Goal: Navigation & Orientation: Find specific page/section

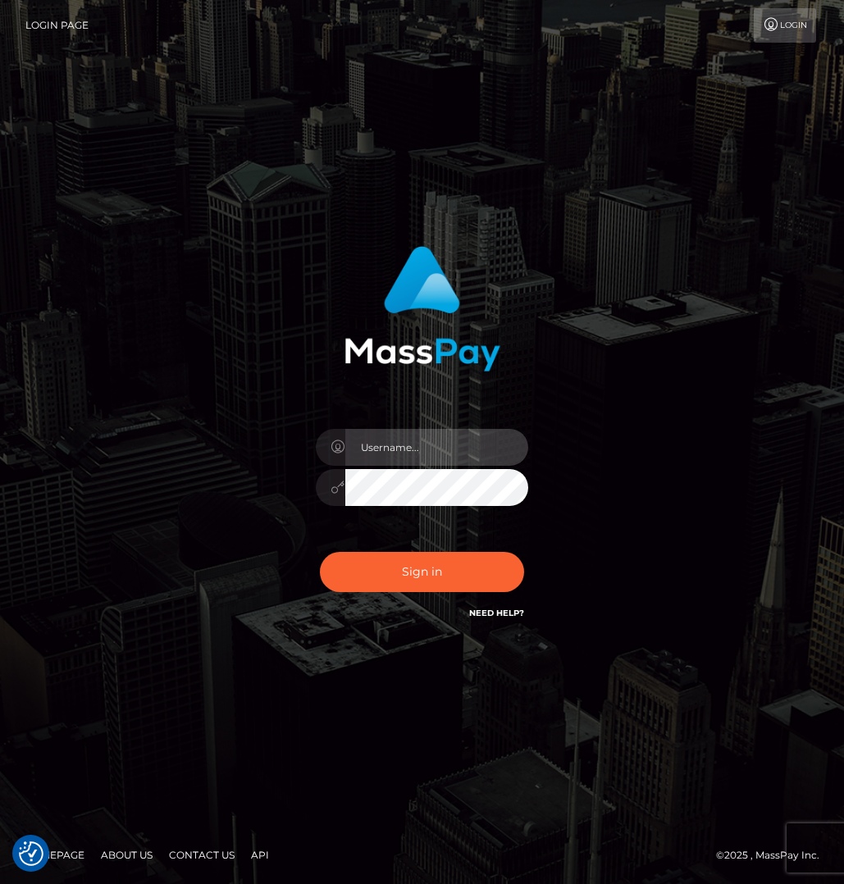
click at [377, 444] on input "text" at bounding box center [437, 447] width 184 height 37
type input "Cam Beaulieu"
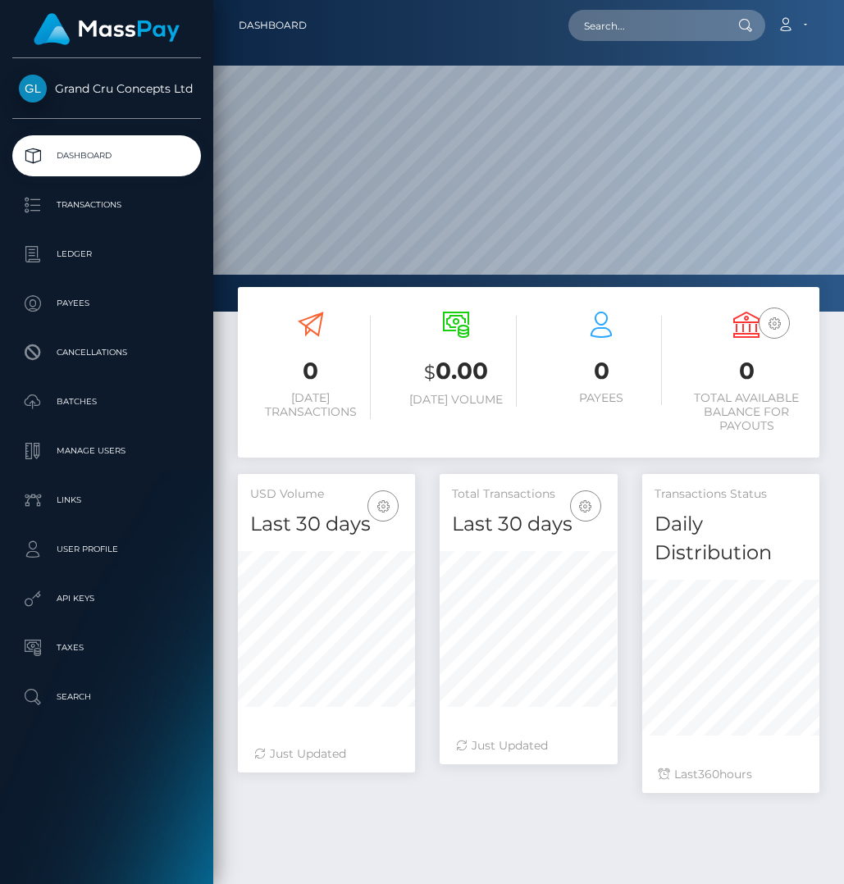
scroll to position [317, 178]
click at [87, 210] on p "Transactions" at bounding box center [107, 205] width 176 height 25
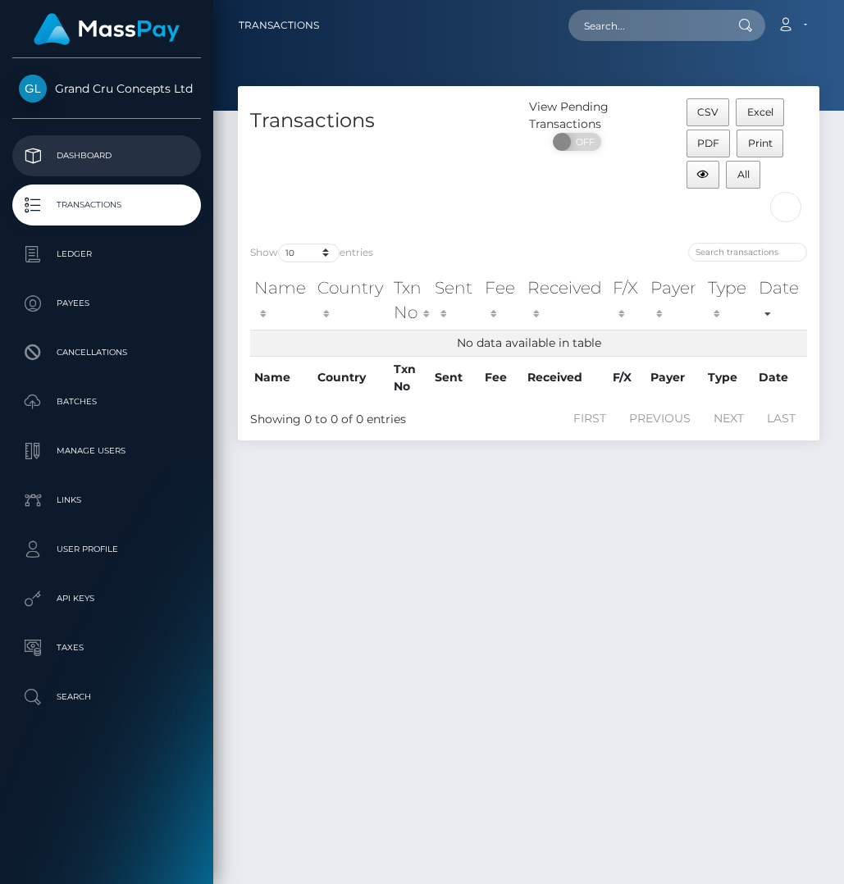
click at [93, 152] on p "Dashboard" at bounding box center [107, 156] width 176 height 25
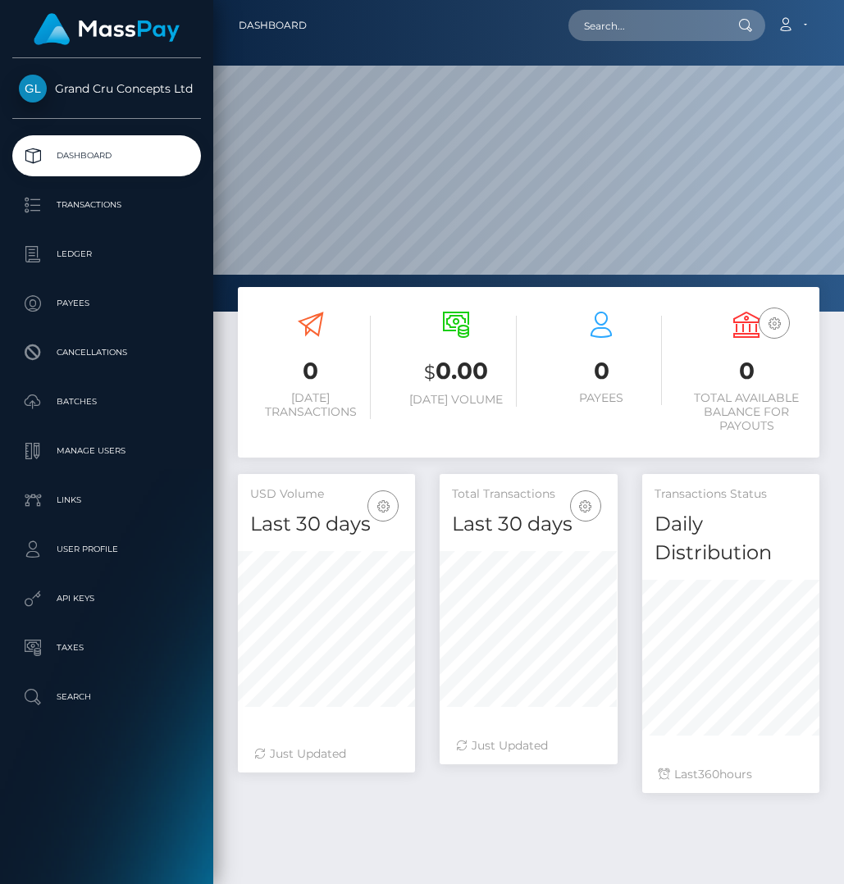
scroll to position [317, 178]
click at [93, 211] on p "Transactions" at bounding box center [107, 205] width 176 height 25
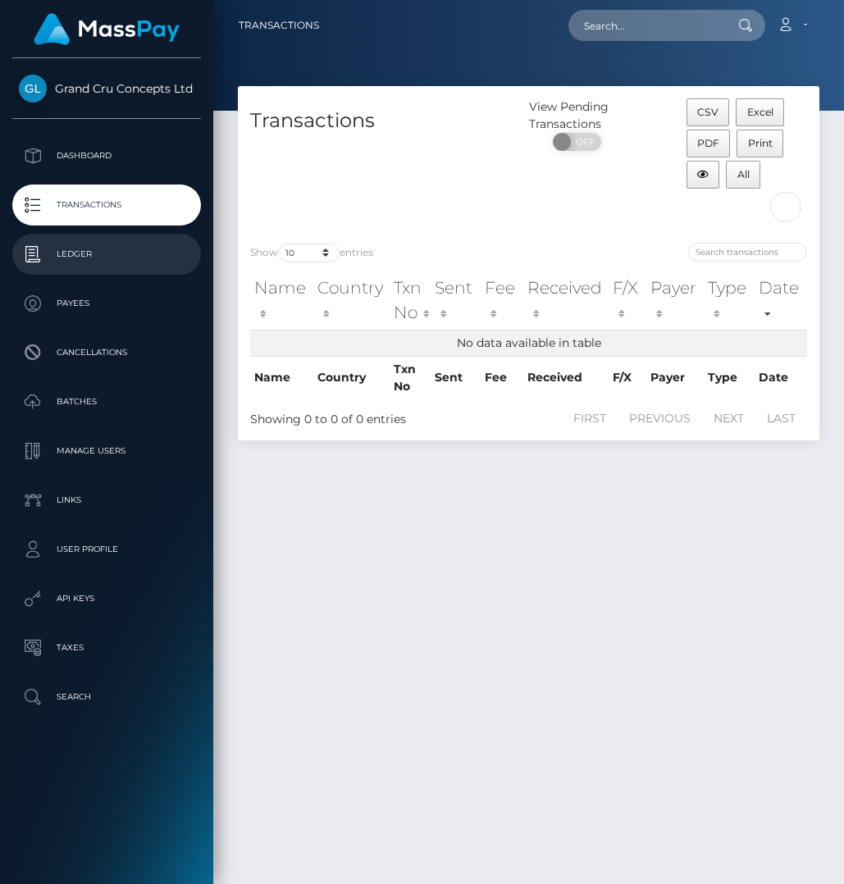
click at [92, 254] on p "Ledger" at bounding box center [107, 254] width 176 height 25
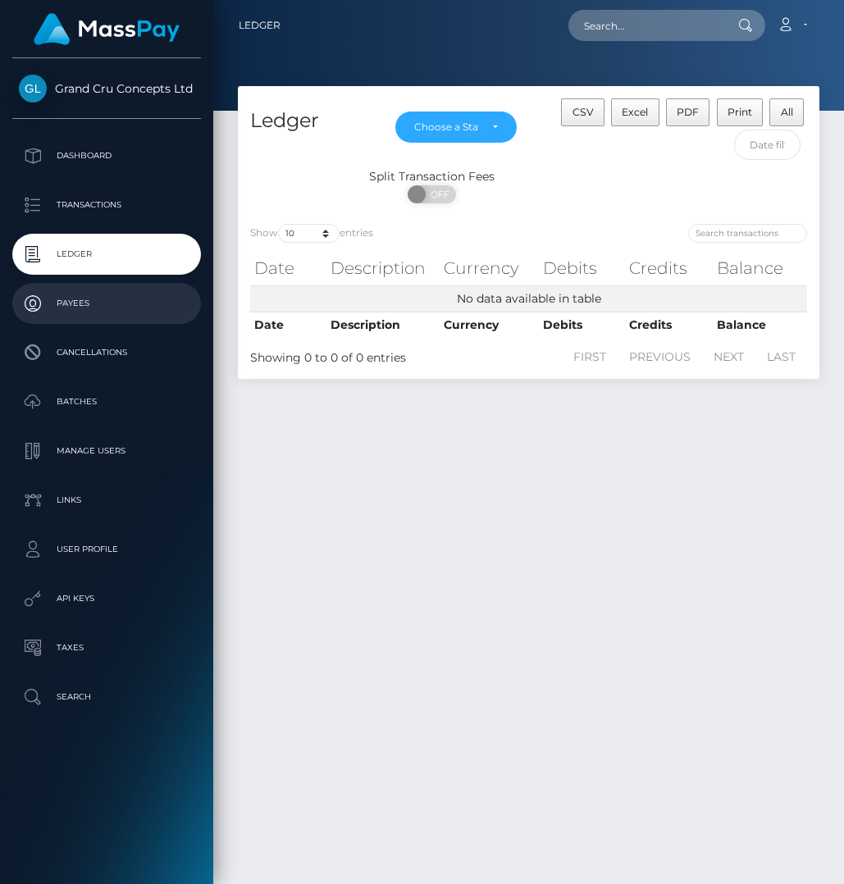
click at [90, 297] on p "Payees" at bounding box center [107, 303] width 176 height 25
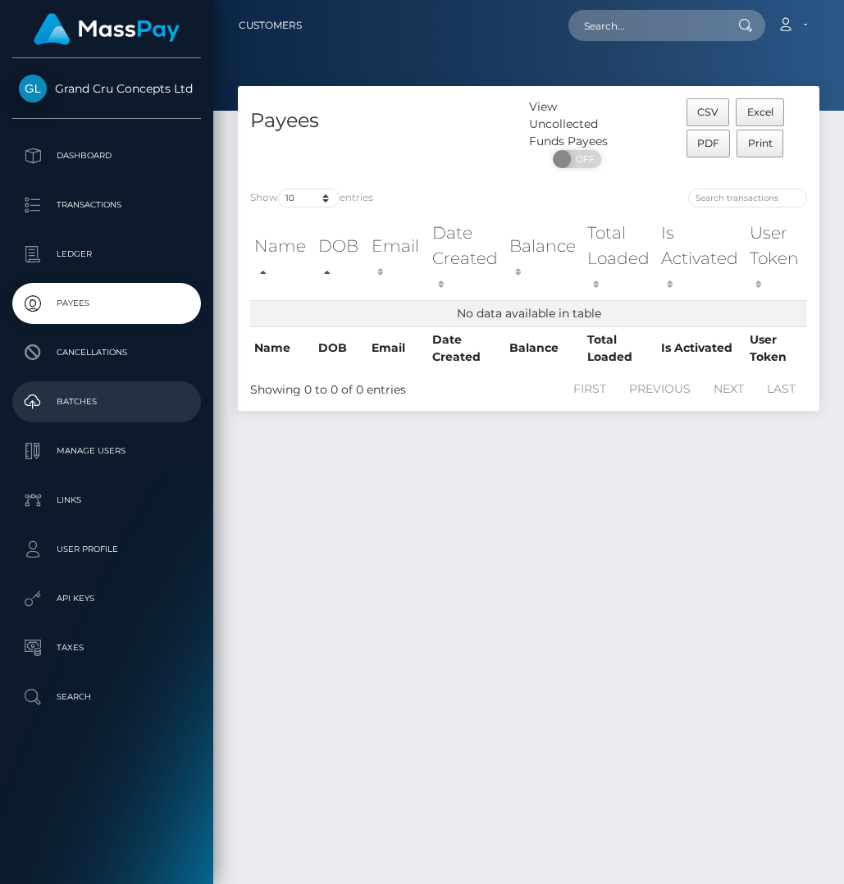
click at [87, 404] on p "Batches" at bounding box center [107, 402] width 176 height 25
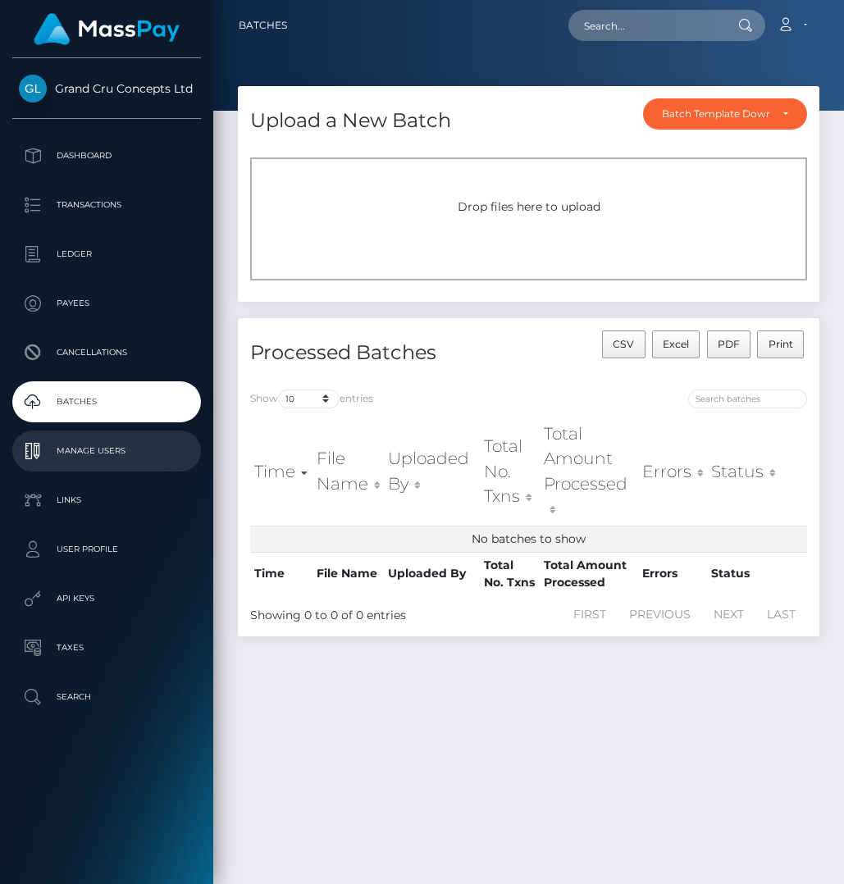
click at [81, 438] on link "Manage Users" at bounding box center [106, 451] width 189 height 41
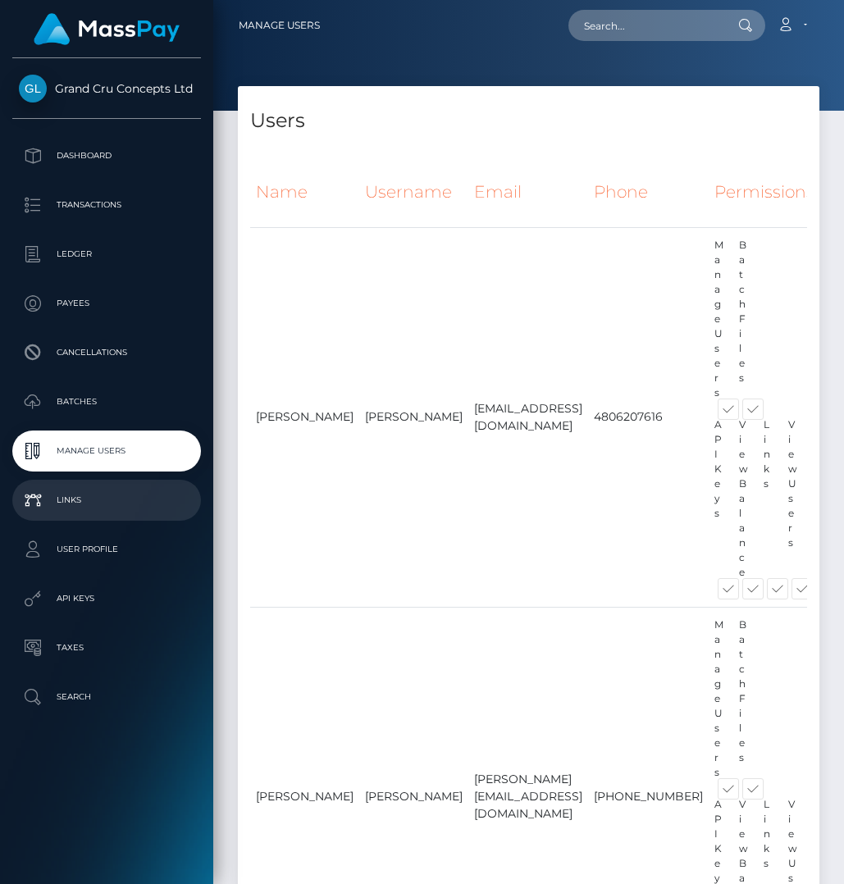
click at [74, 495] on p "Links" at bounding box center [107, 500] width 176 height 25
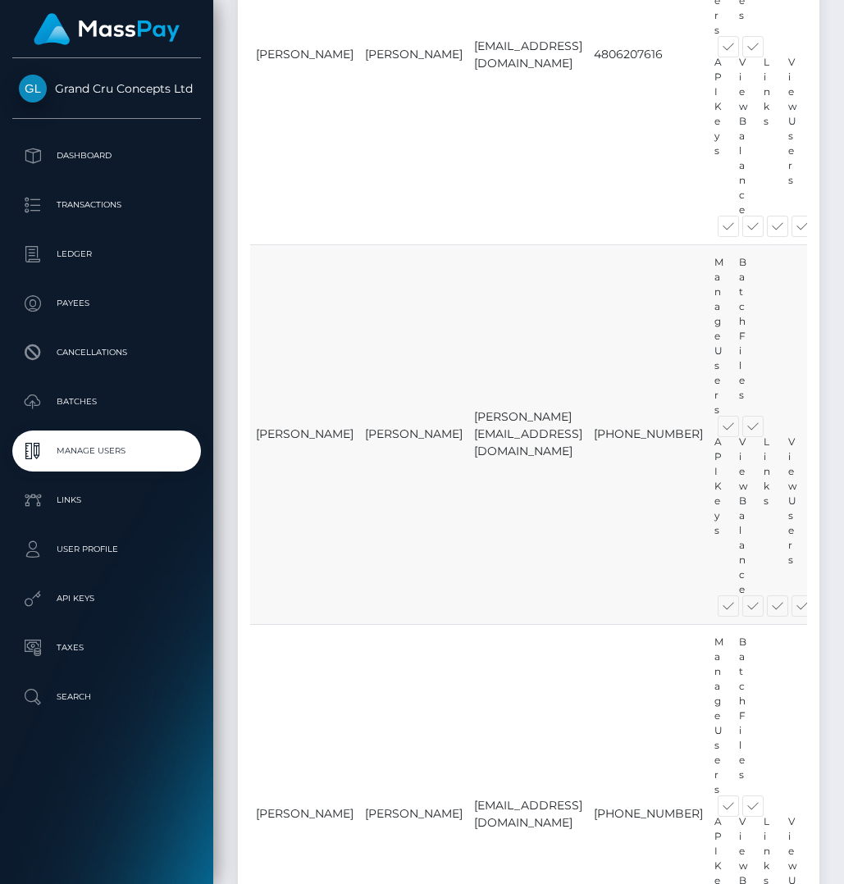
scroll to position [405, 0]
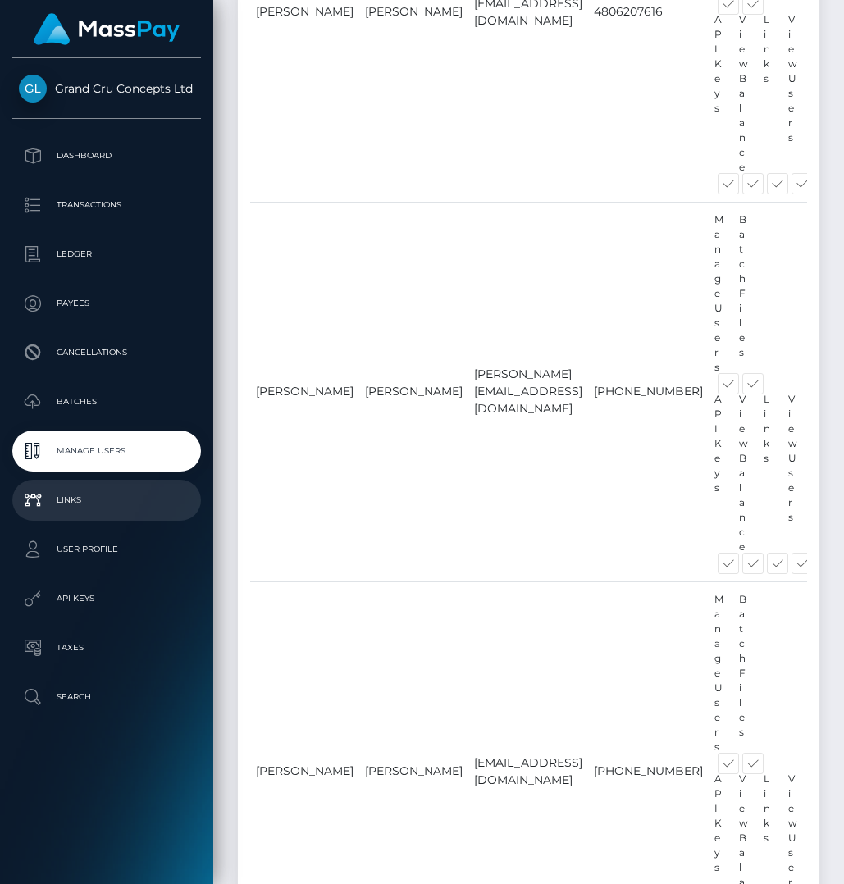
click at [131, 512] on p "Links" at bounding box center [107, 500] width 176 height 25
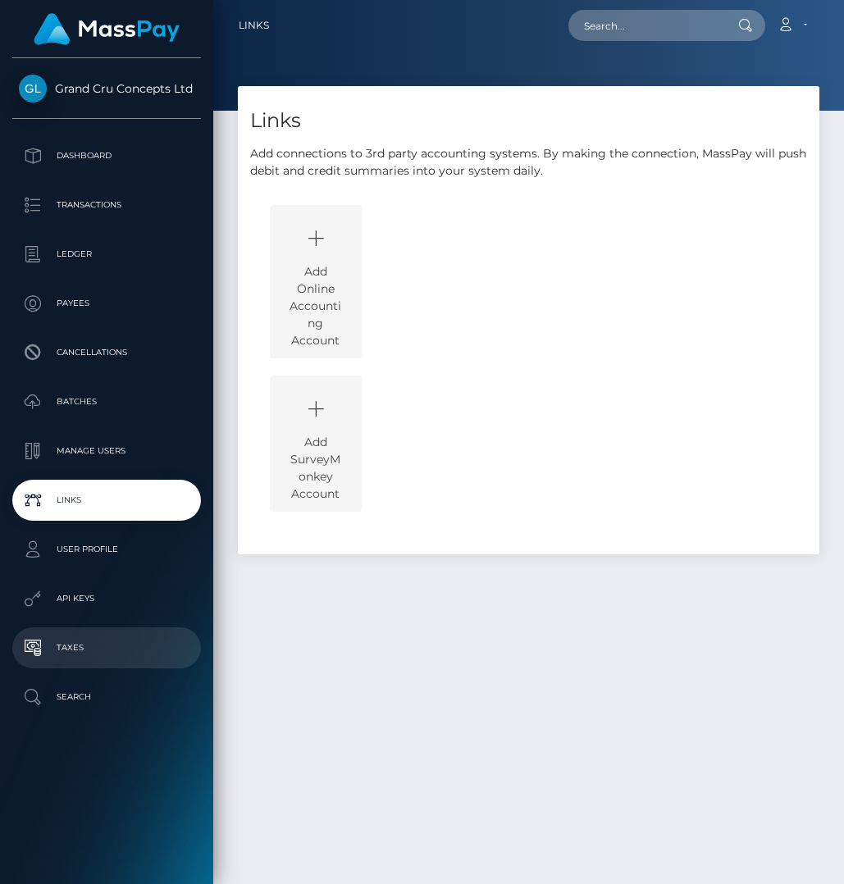
click at [93, 640] on p "Taxes" at bounding box center [107, 648] width 176 height 25
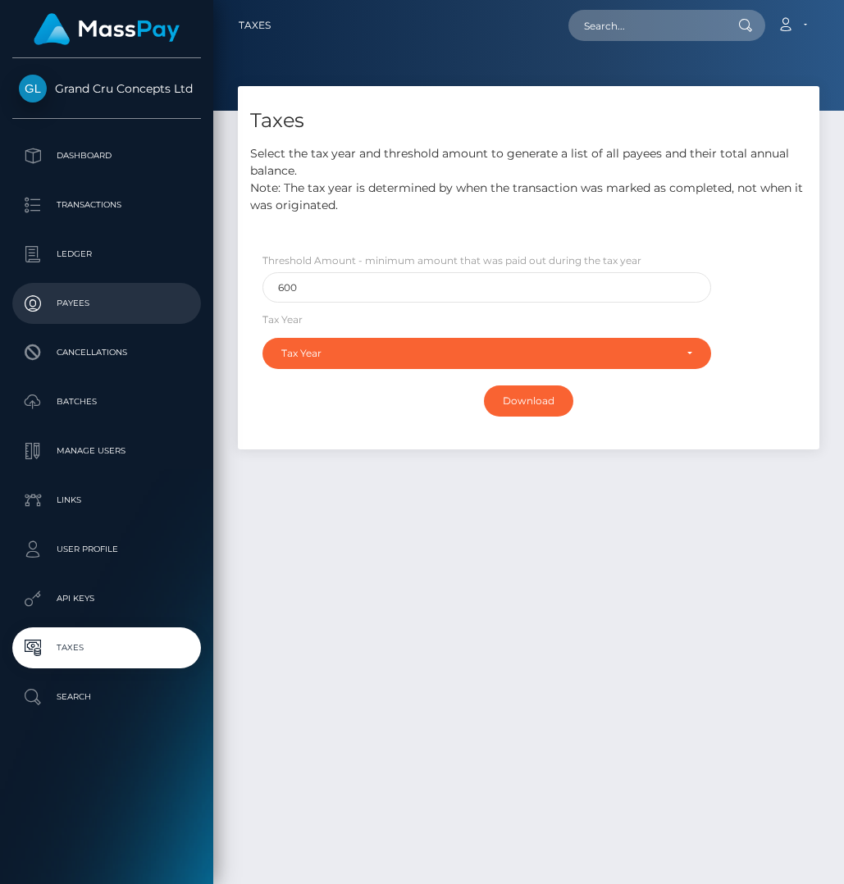
click at [102, 319] on link "Payees" at bounding box center [106, 303] width 189 height 41
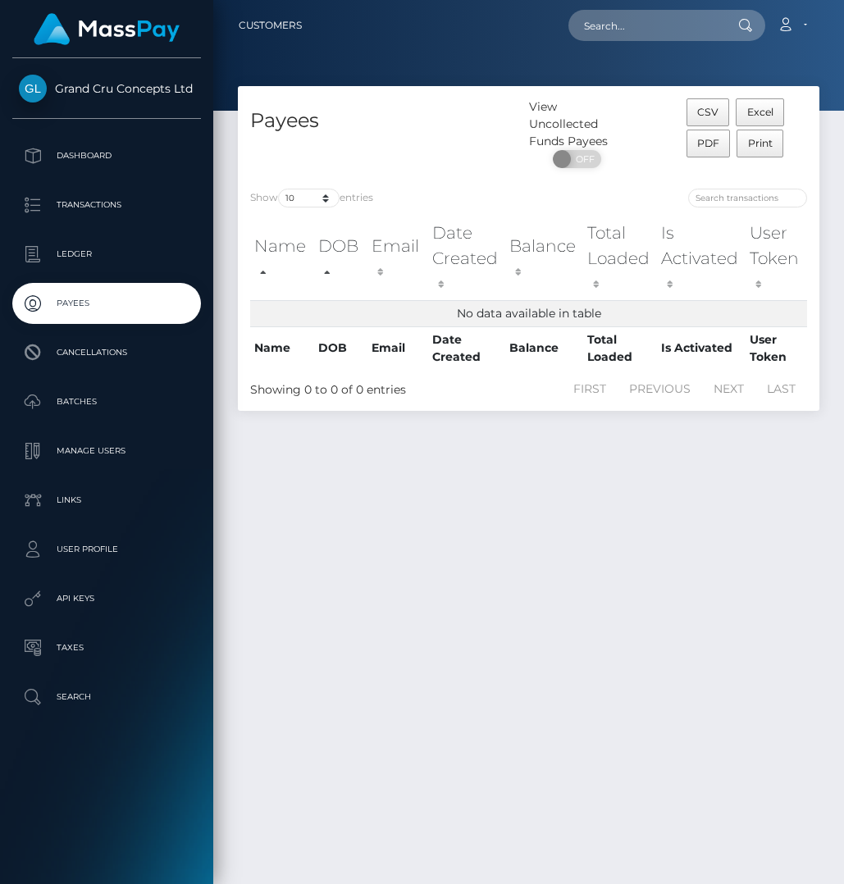
click at [105, 92] on span "Grand Cru Concepts Ltd" at bounding box center [106, 88] width 189 height 15
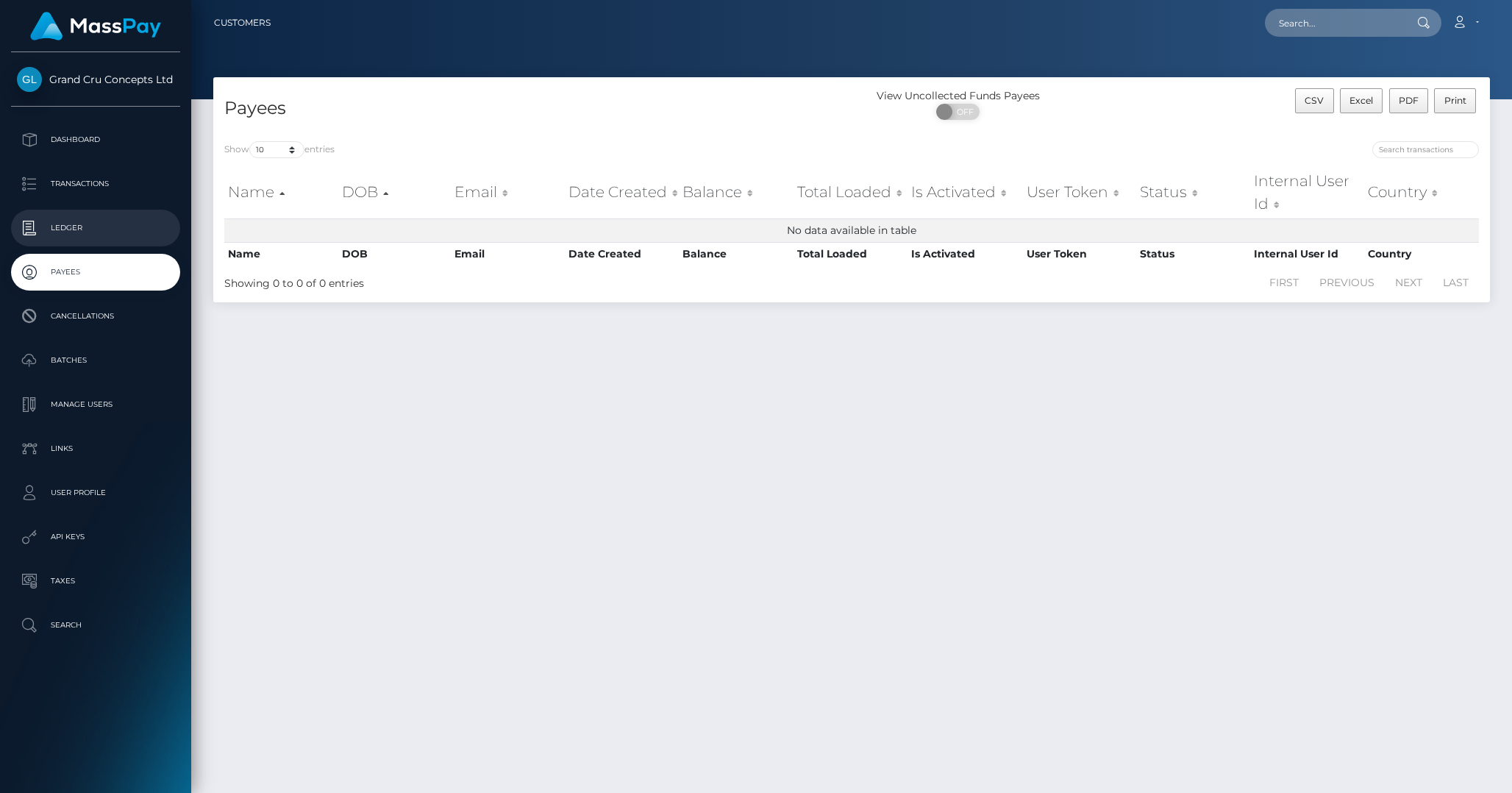
click at [65, 231] on p "Ledger" at bounding box center [96, 228] width 158 height 22
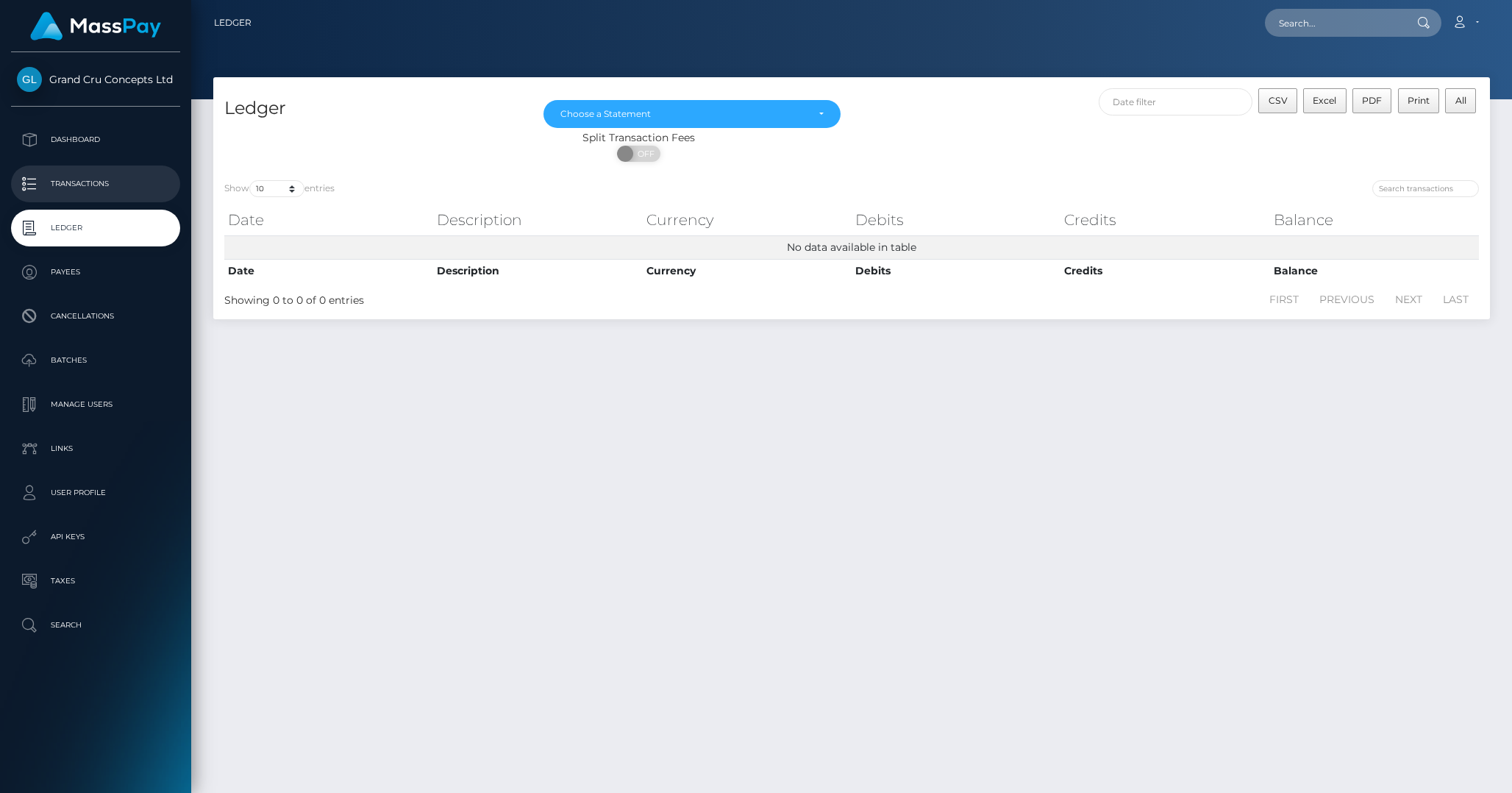
click at [58, 190] on p "Transactions" at bounding box center [96, 184] width 158 height 22
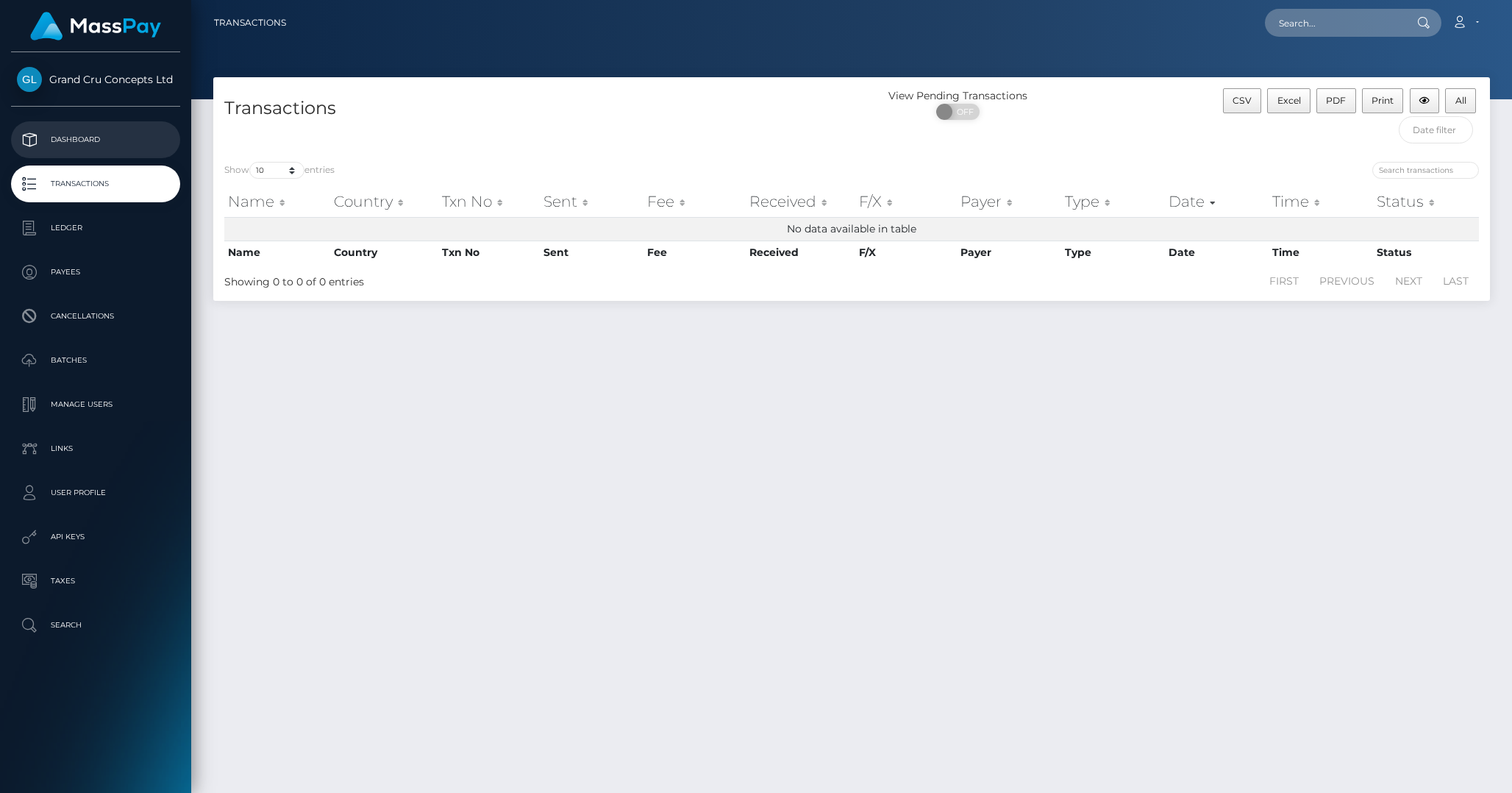
click at [64, 138] on p "Dashboard" at bounding box center [96, 140] width 158 height 22
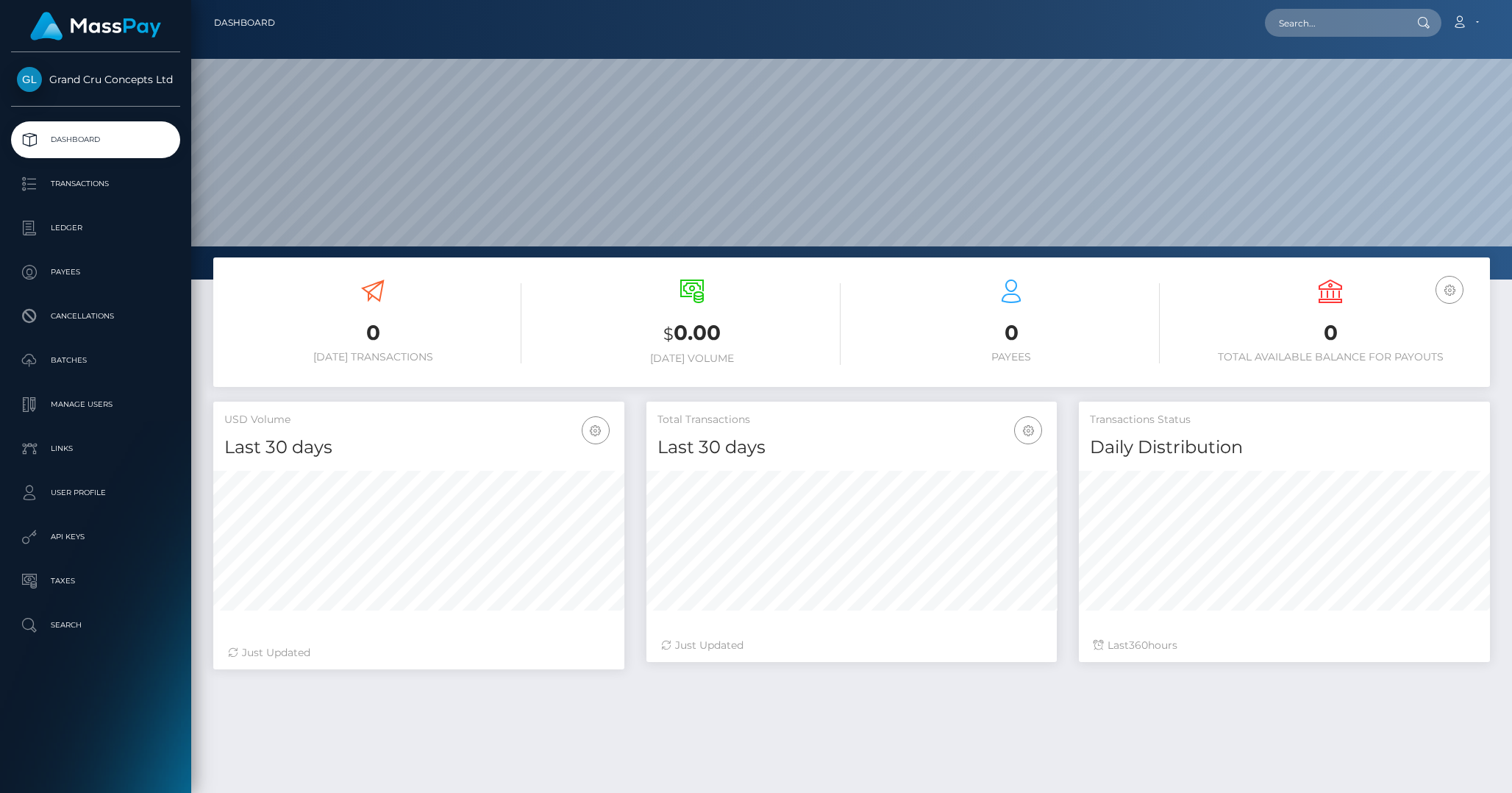
scroll to position [260, 411]
click at [705, 345] on h3 "$ 0.00" at bounding box center [691, 334] width 297 height 30
click at [1466, 21] on icon at bounding box center [1459, 22] width 15 height 12
click at [72, 231] on p "Ledger" at bounding box center [96, 228] width 158 height 22
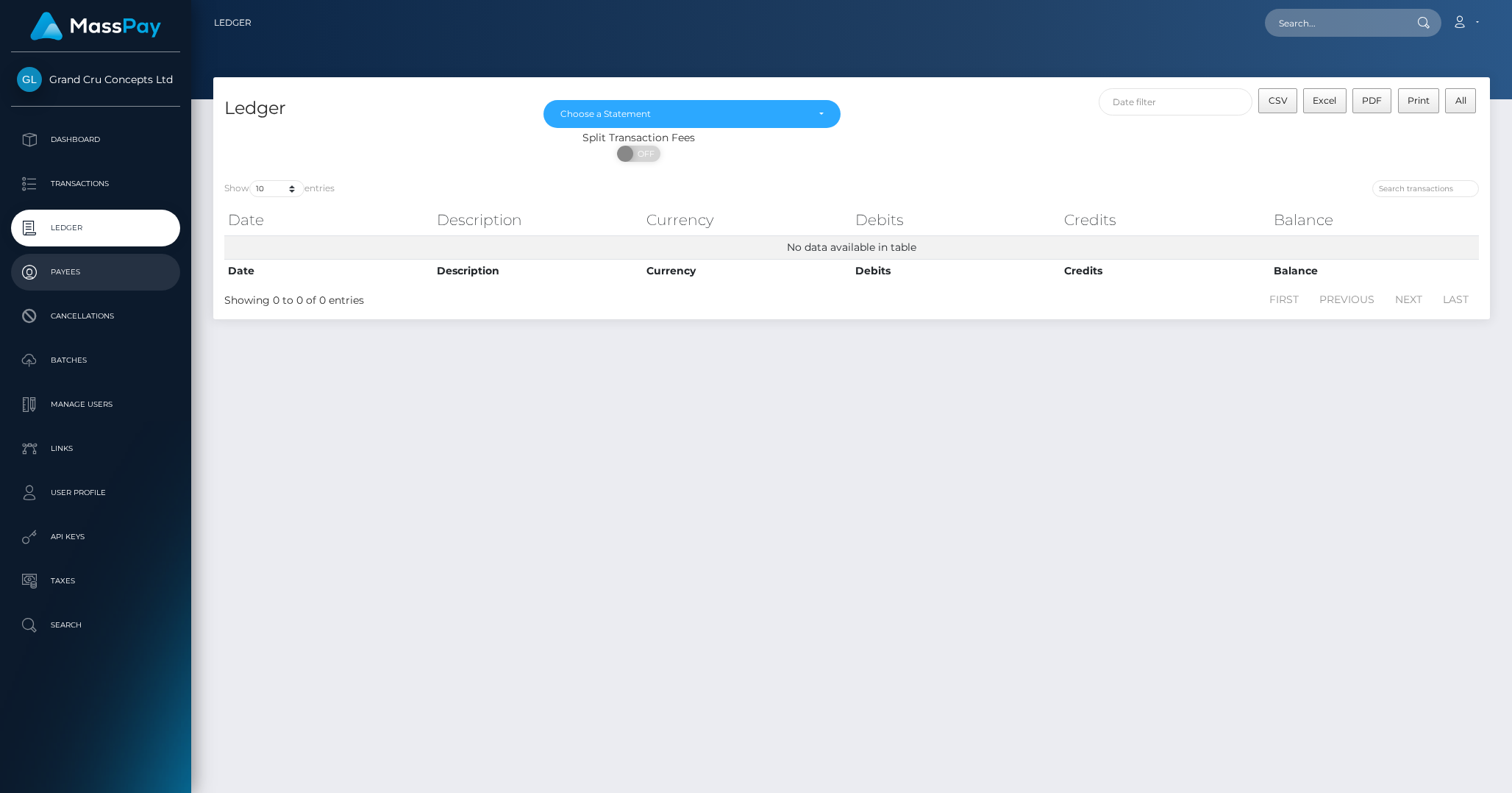
click at [83, 279] on p "Payees" at bounding box center [96, 272] width 158 height 22
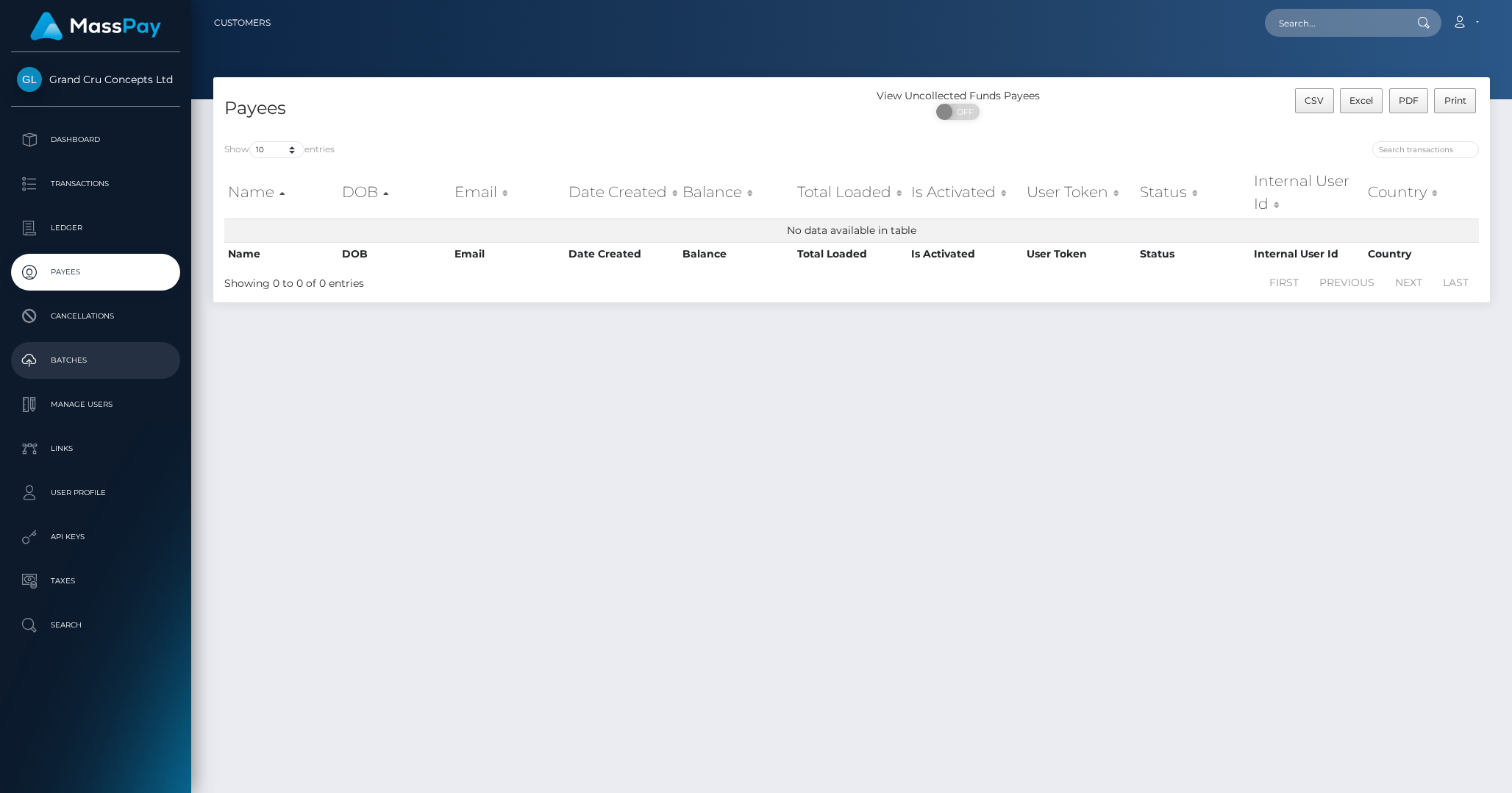
click at [170, 352] on p "Batches" at bounding box center [96, 361] width 158 height 22
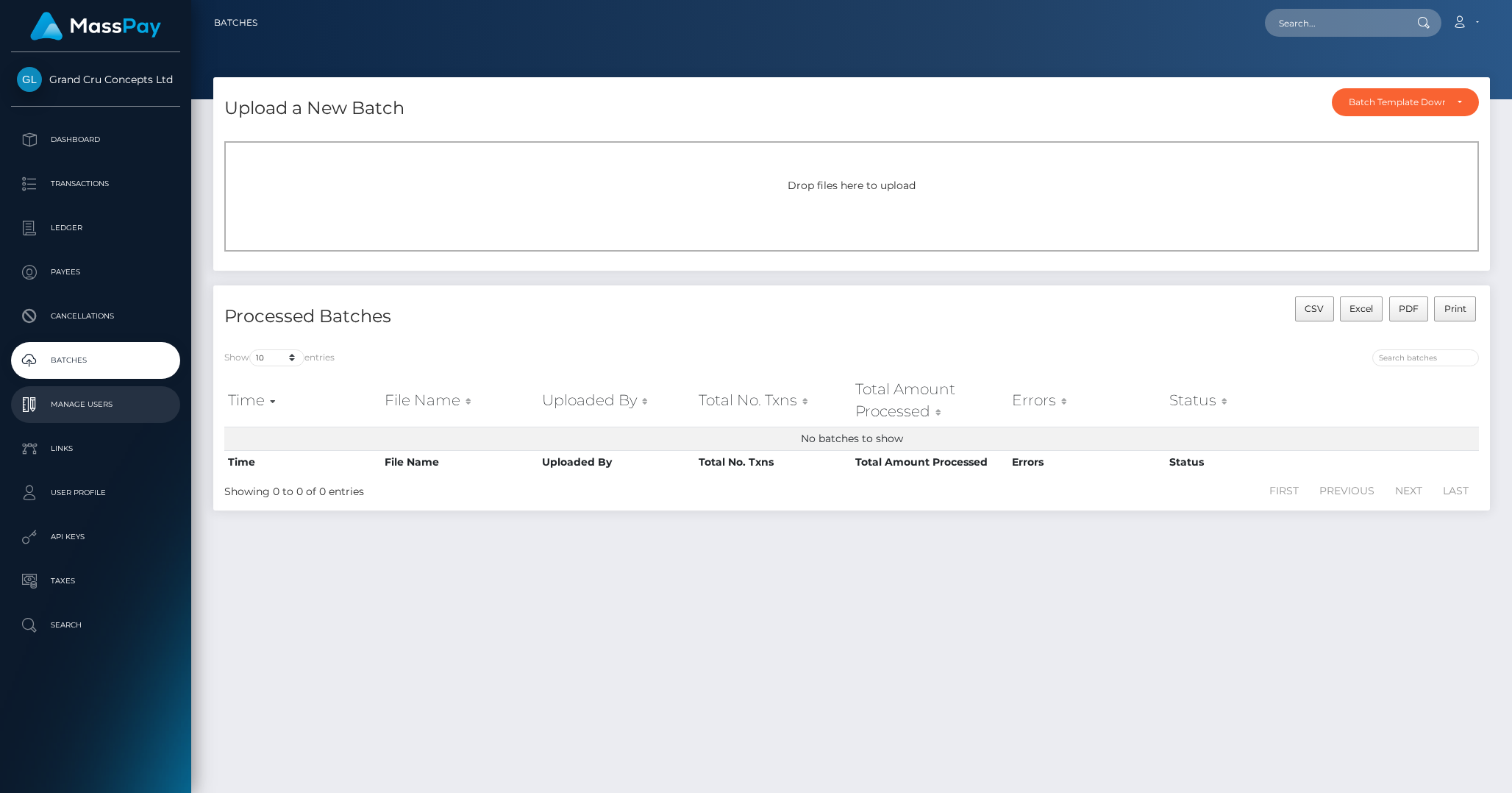
click at [96, 397] on p "Manage Users" at bounding box center [96, 405] width 158 height 22
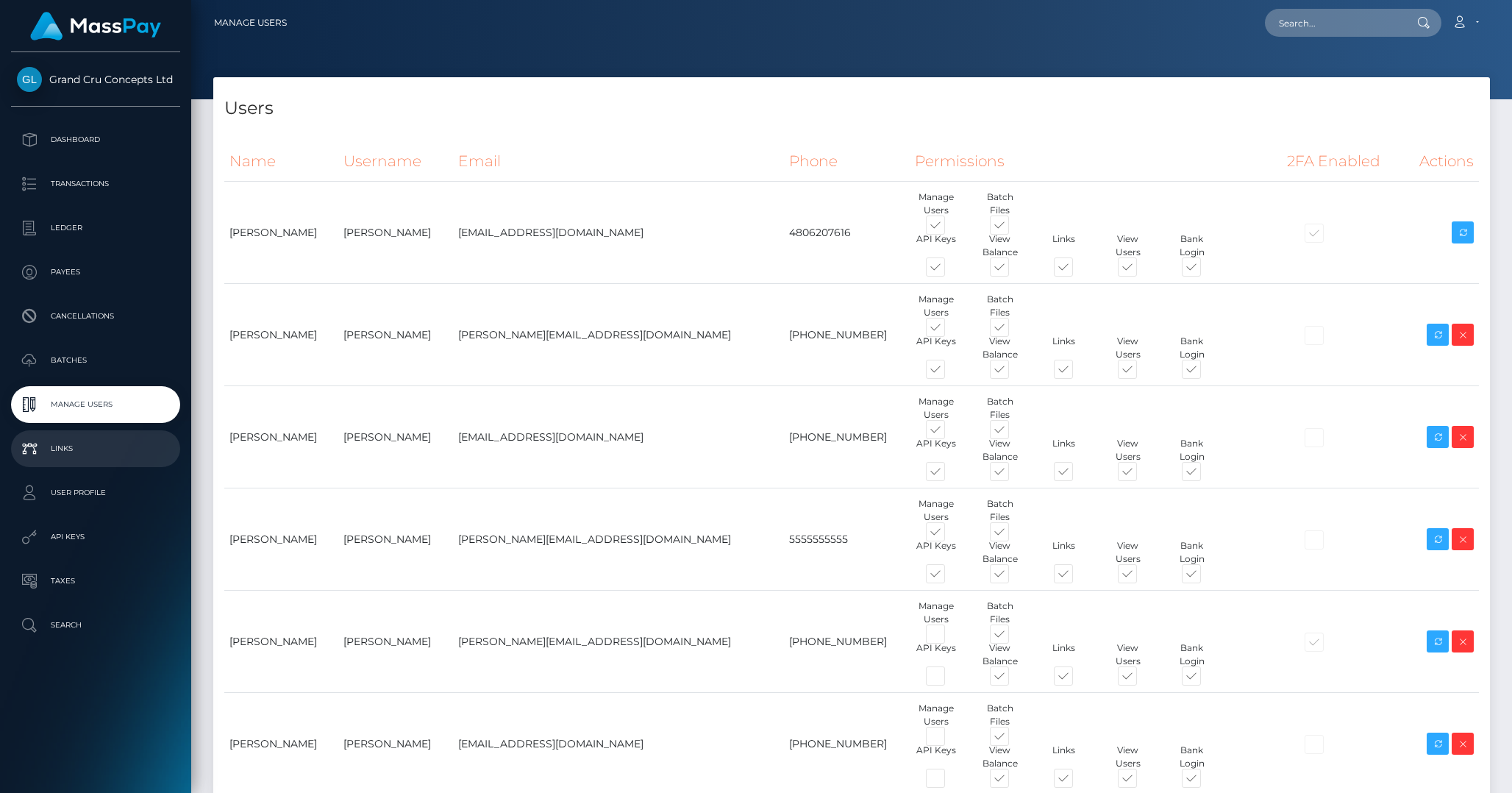
click at [73, 444] on p "Links" at bounding box center [96, 449] width 158 height 22
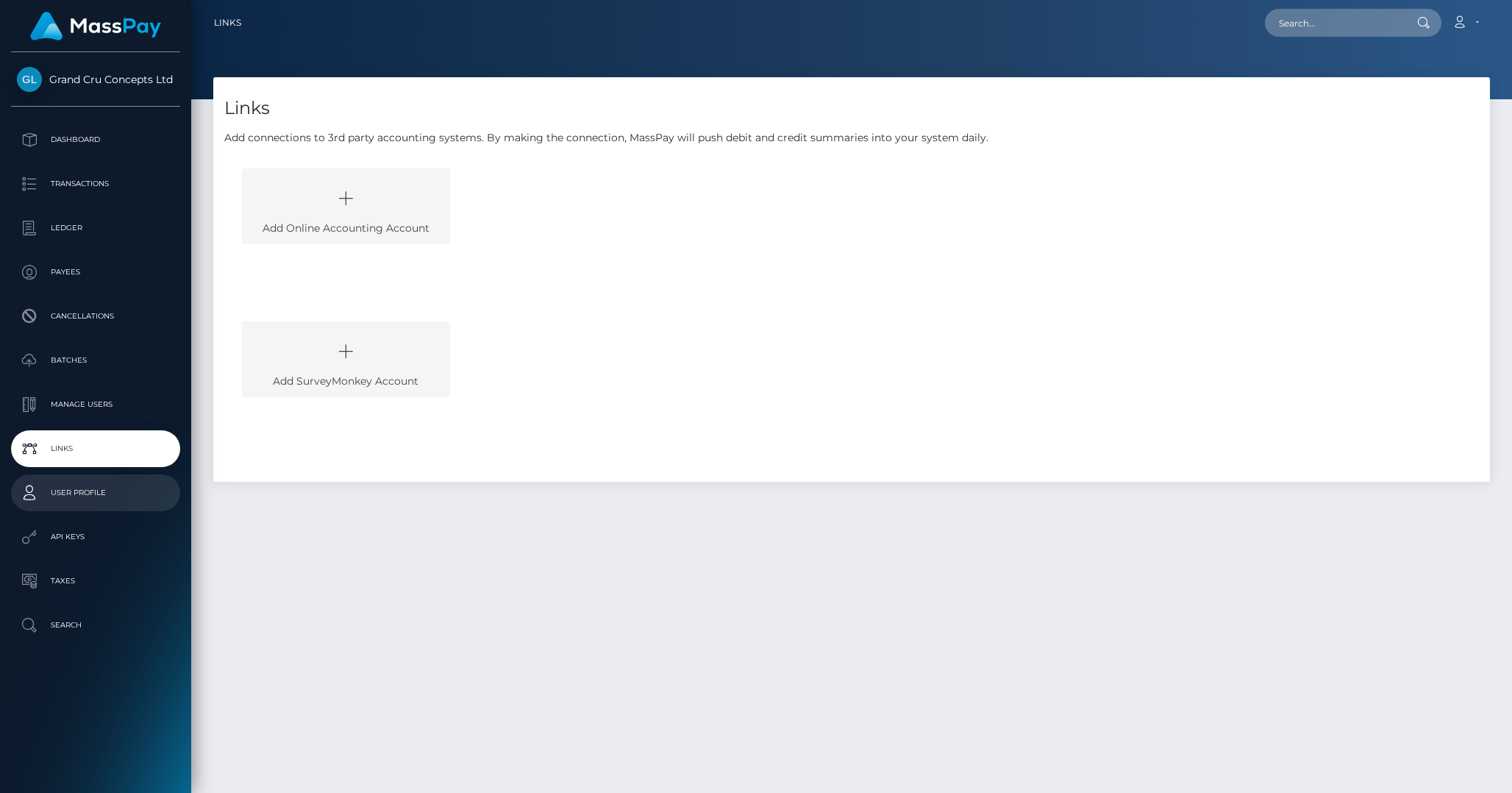
click at [58, 484] on p "User Profile" at bounding box center [96, 492] width 158 height 22
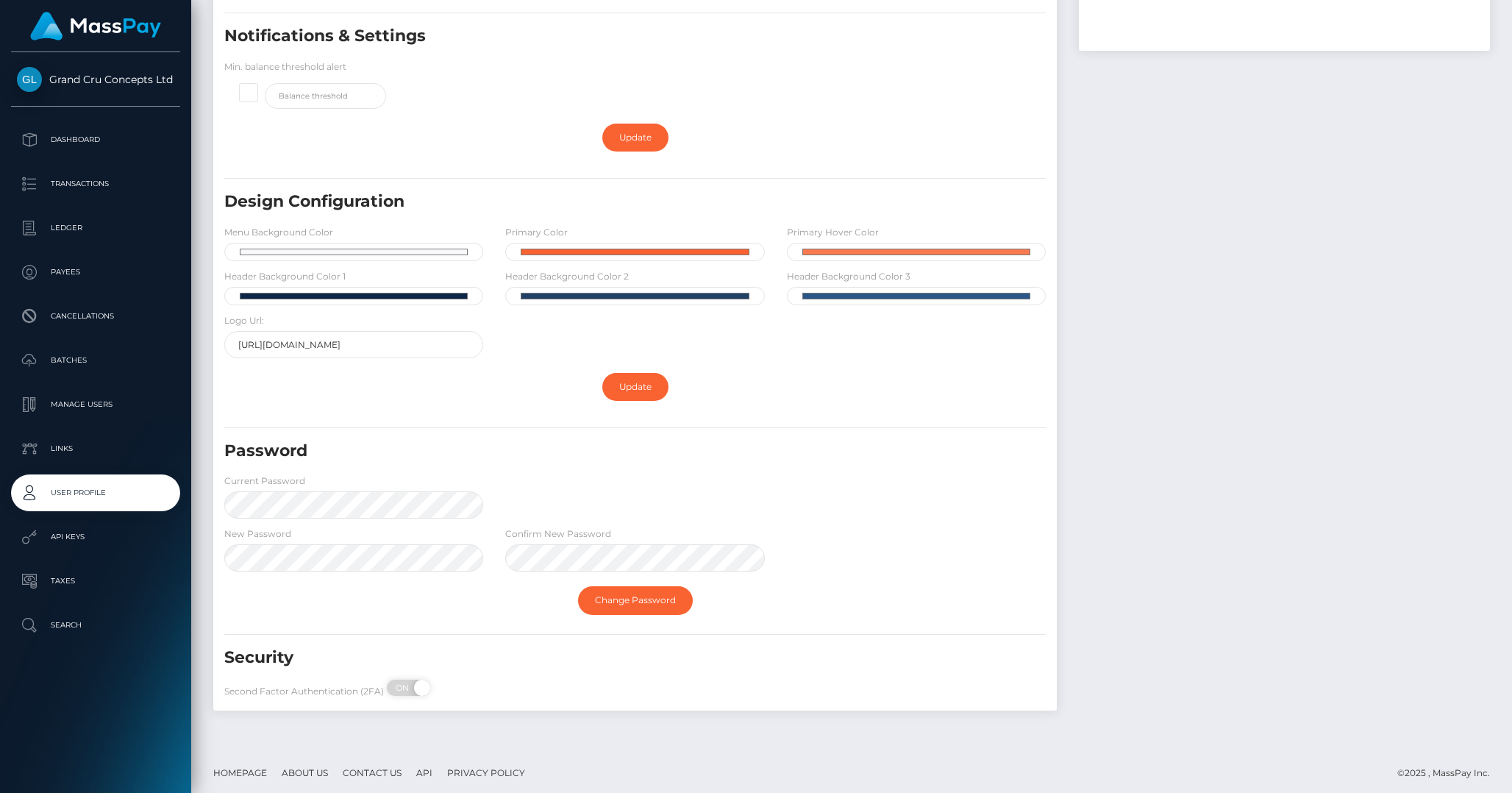
scroll to position [287, 0]
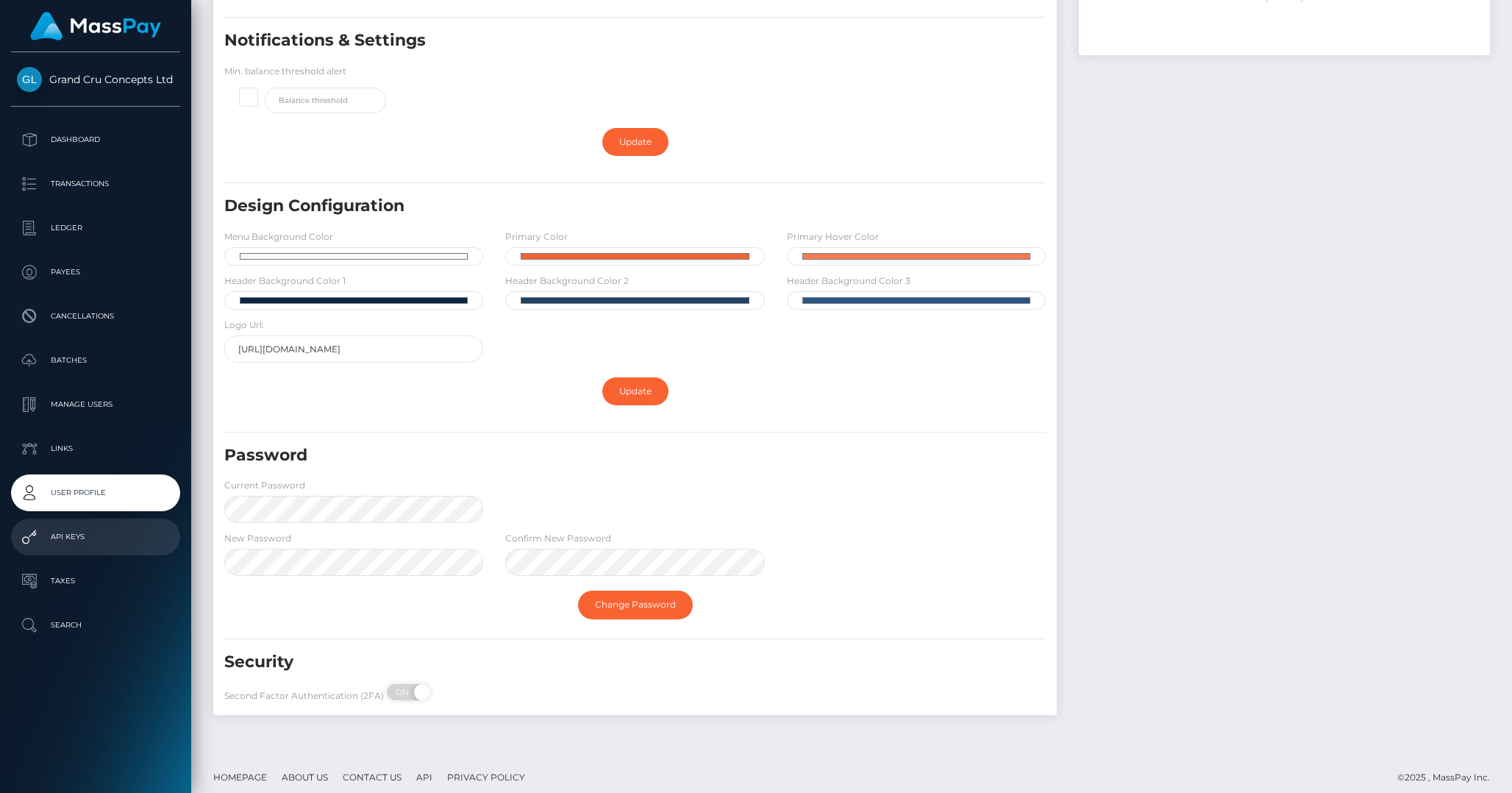
click at [104, 544] on p "API Keys" at bounding box center [96, 536] width 158 height 22
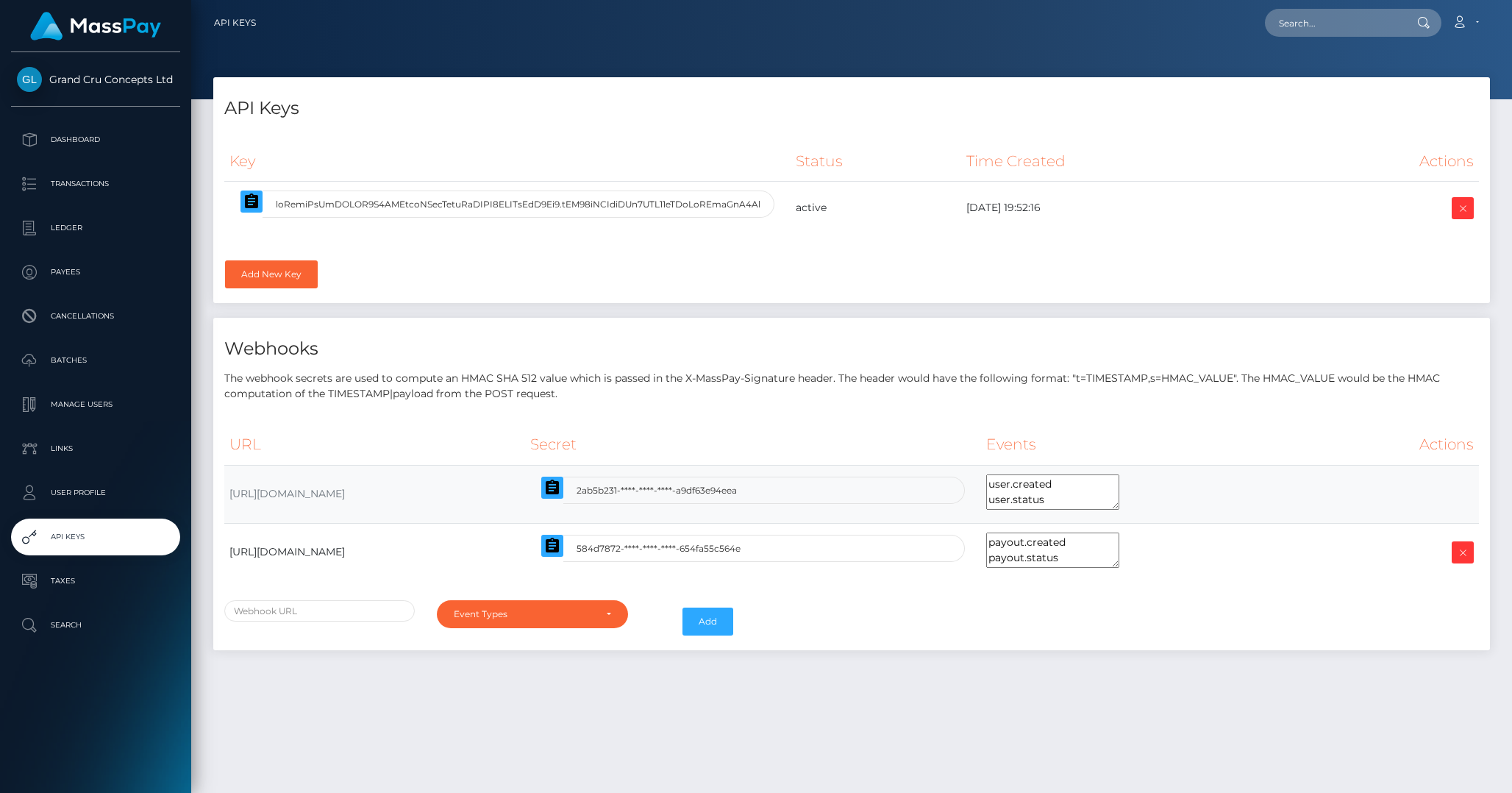
select select
click at [79, 586] on p "Taxes" at bounding box center [96, 581] width 158 height 22
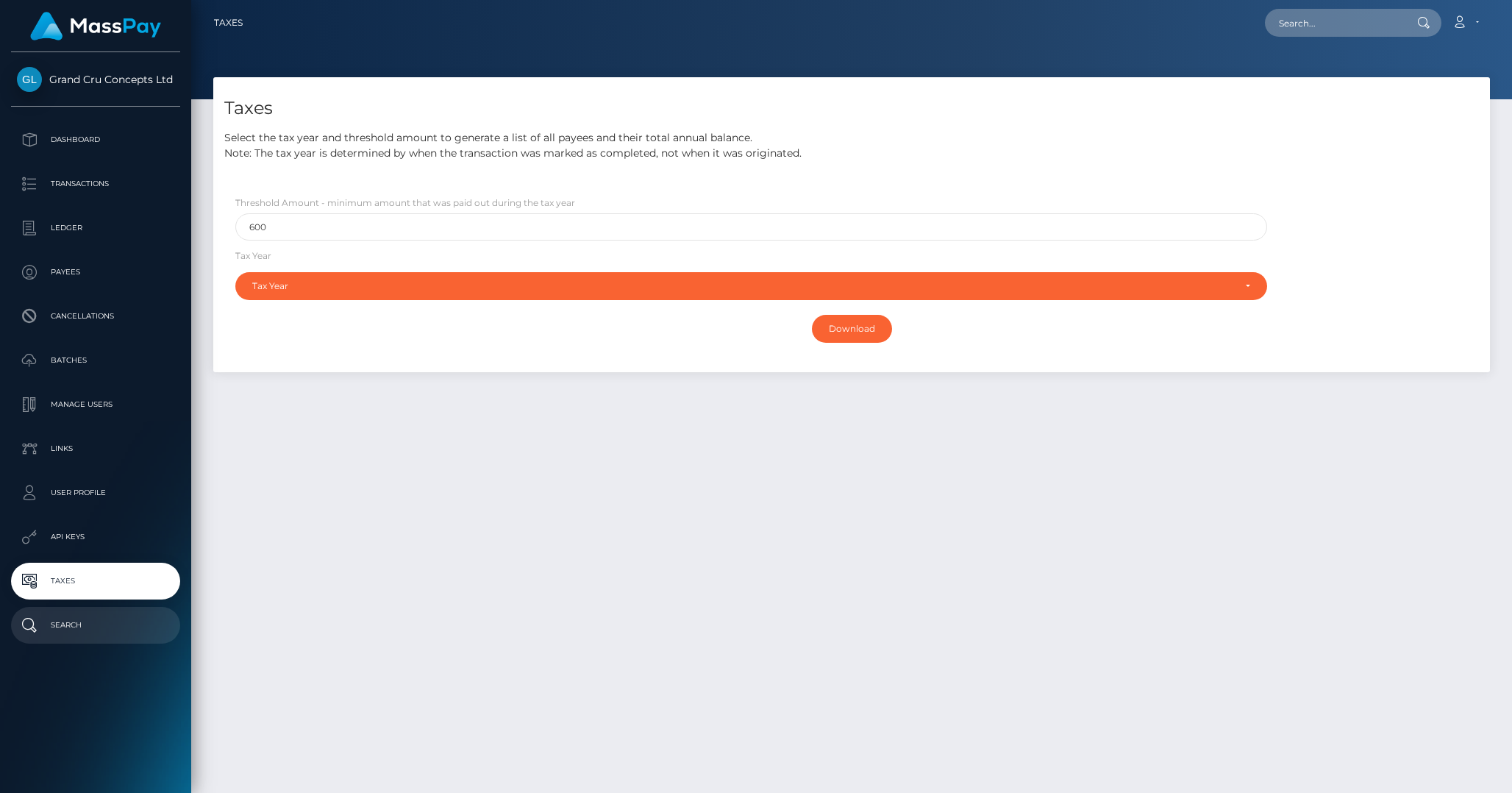
click at [60, 628] on p "Search" at bounding box center [96, 625] width 158 height 22
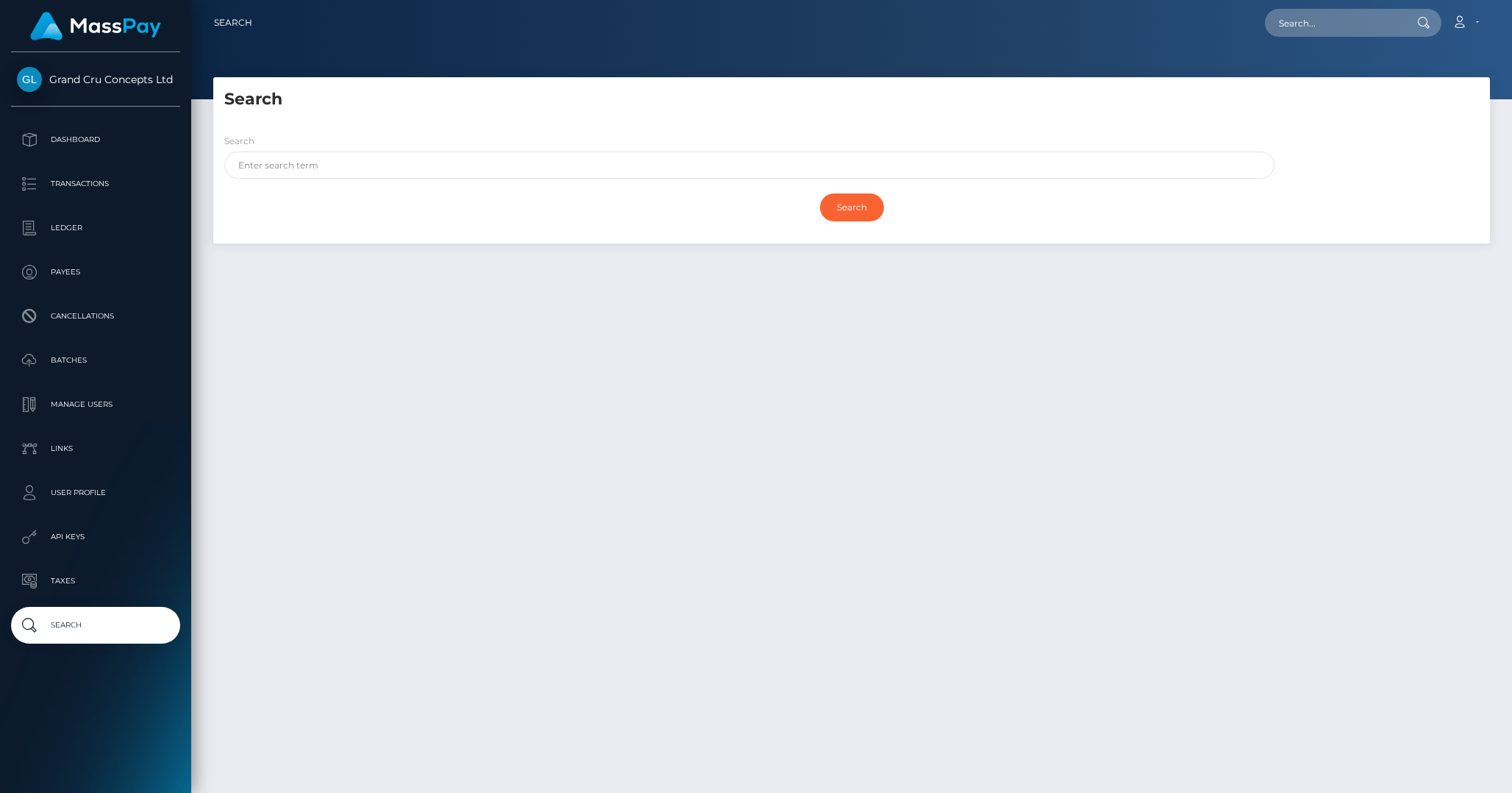
click at [91, 84] on span "Grand Cru Concepts Ltd" at bounding box center [95, 79] width 169 height 13
click at [57, 30] on img at bounding box center [96, 26] width 131 height 29
click at [66, 174] on p "Transactions" at bounding box center [96, 184] width 158 height 22
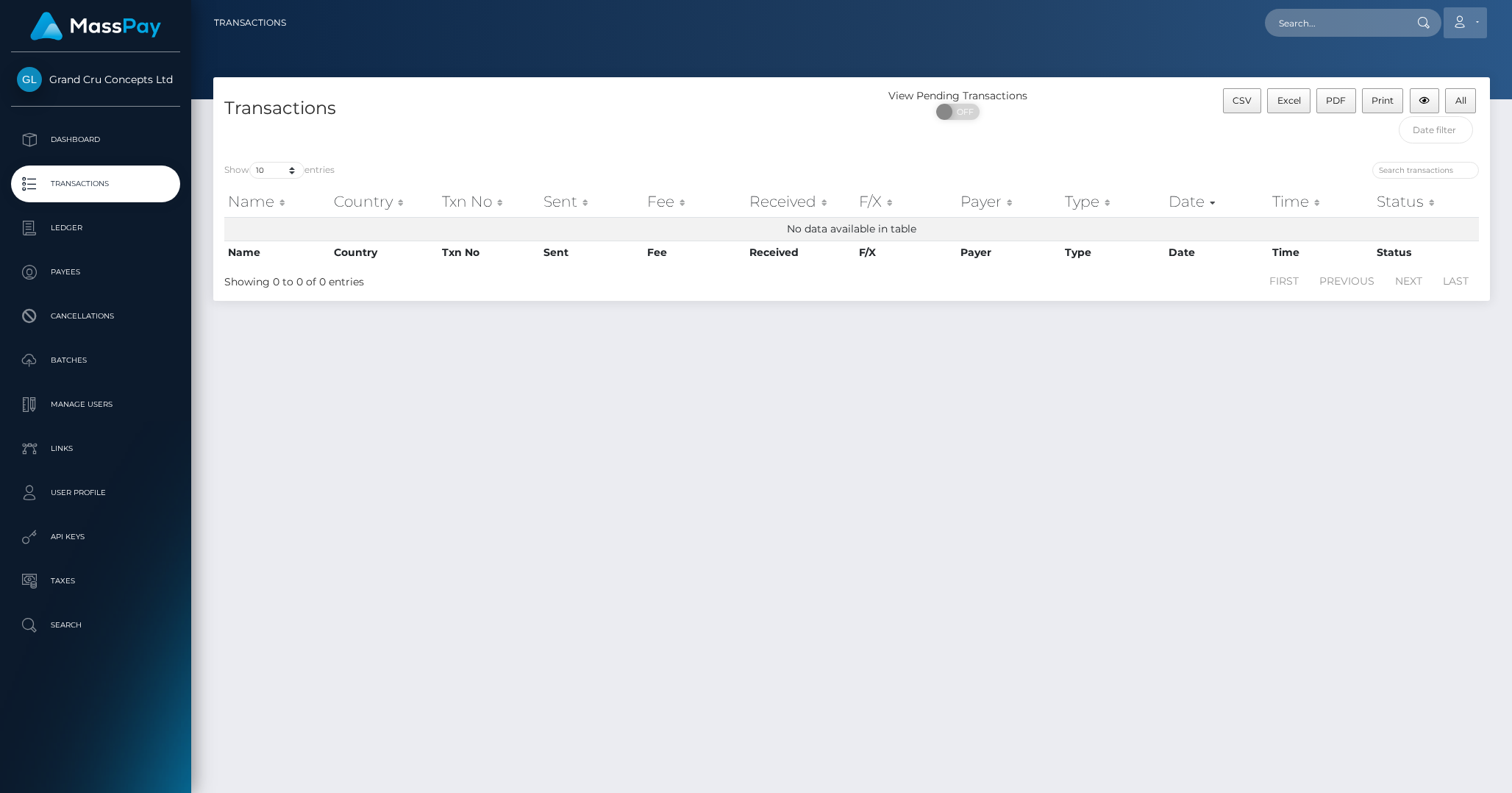
click at [1453, 25] on icon at bounding box center [1459, 22] width 15 height 12
